Goal: Task Accomplishment & Management: Use online tool/utility

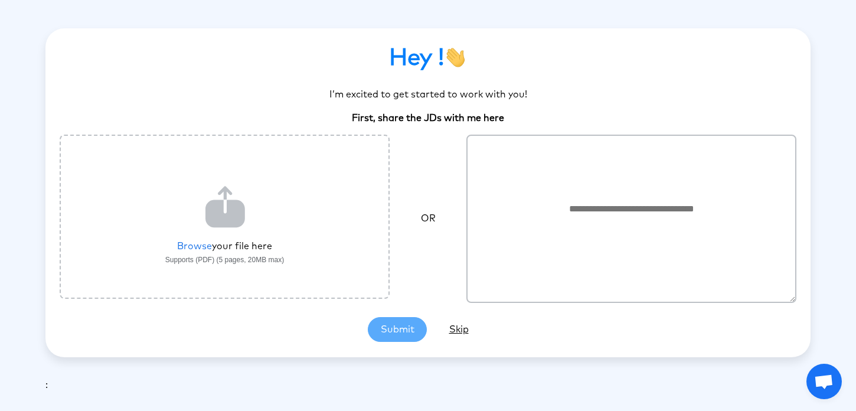
click at [403, 328] on section "Hey ! I’m excited to get started to work with you! First, share the JDs with me…" at bounding box center [428, 193] width 737 height 327
click at [243, 200] on label "File upload" at bounding box center [225, 217] width 330 height 164
click at [0, 0] on input "File upload" at bounding box center [0, 0] width 0 height 0
click at [401, 334] on section "Hey ! I’m excited to get started to work with you! First, share the JDs with me…" at bounding box center [428, 193] width 737 height 327
click at [389, 331] on section "Hey ! I’m excited to get started to work with you! First, share the JDs with me…" at bounding box center [428, 193] width 737 height 327
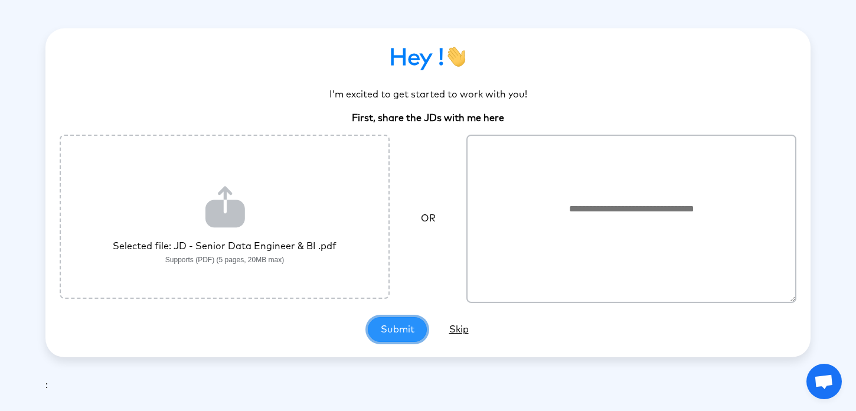
click at [389, 331] on button "Submit" at bounding box center [397, 329] width 59 height 25
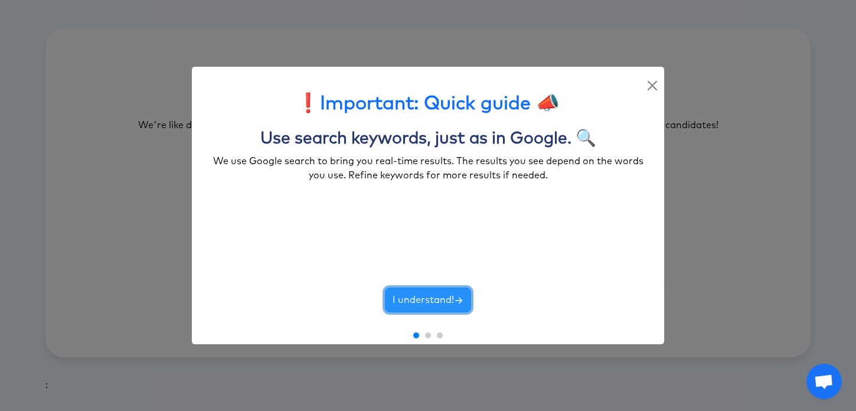
click at [418, 298] on button "I understand!" at bounding box center [428, 300] width 86 height 25
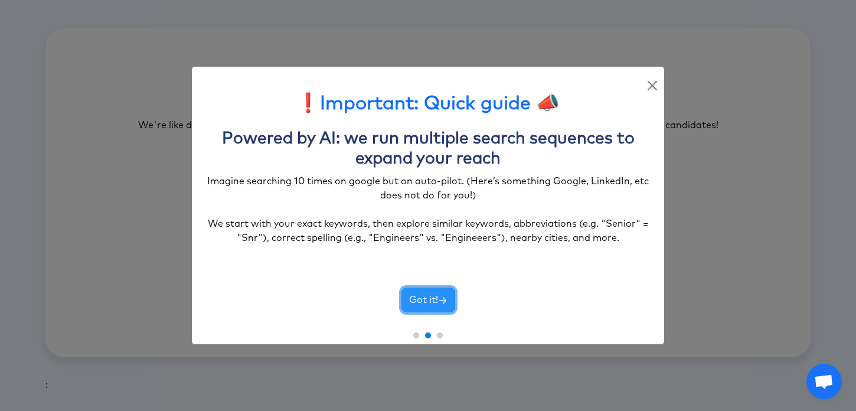
click at [418, 298] on button "Got it!" at bounding box center [429, 300] width 54 height 25
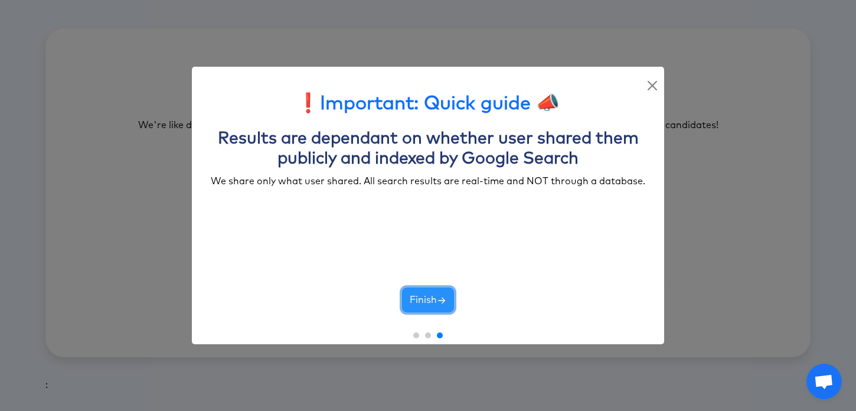
click at [418, 298] on button "Finish" at bounding box center [428, 300] width 52 height 25
